Goal: Check status: Check status

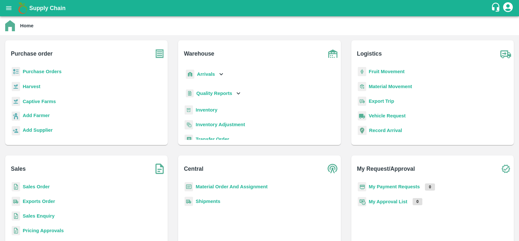
click at [36, 70] on b "Purchase Orders" at bounding box center [42, 71] width 39 height 5
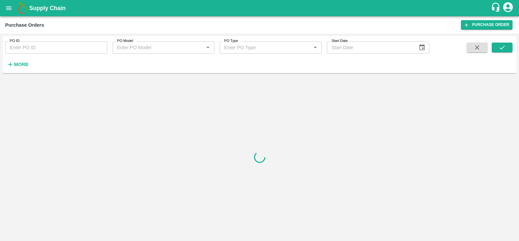
click at [52, 49] on input "PO ID" at bounding box center [56, 47] width 102 height 12
type input "178131"
click at [505, 48] on icon "submit" at bounding box center [502, 47] width 7 height 7
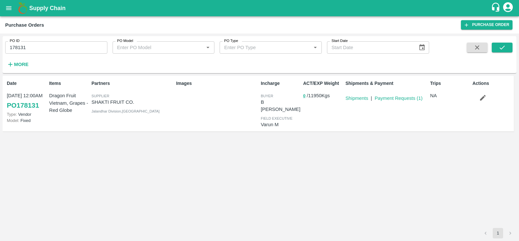
click at [32, 105] on link "PO 178131" at bounding box center [23, 105] width 32 height 12
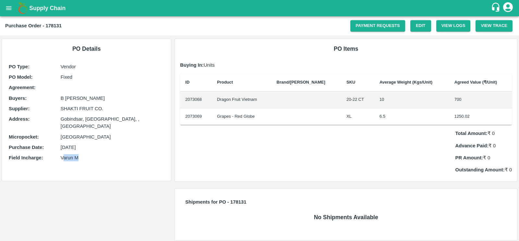
drag, startPoint x: 63, startPoint y: 151, endPoint x: 92, endPoint y: 151, distance: 29.5
click at [92, 154] on p "Varun M" at bounding box center [113, 157] width 104 height 7
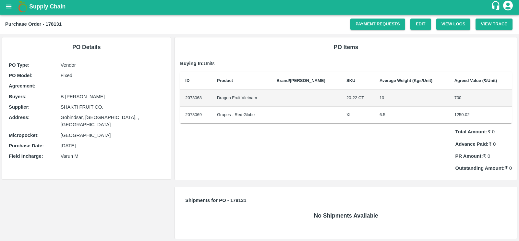
click at [54, 24] on b "Purchase Order - 178131" at bounding box center [33, 23] width 56 height 5
copy b "178131"
click at [247, 47] on h6 "PO Items" at bounding box center [346, 47] width 332 height 9
